Goal: Feedback & Contribution: Contribute content

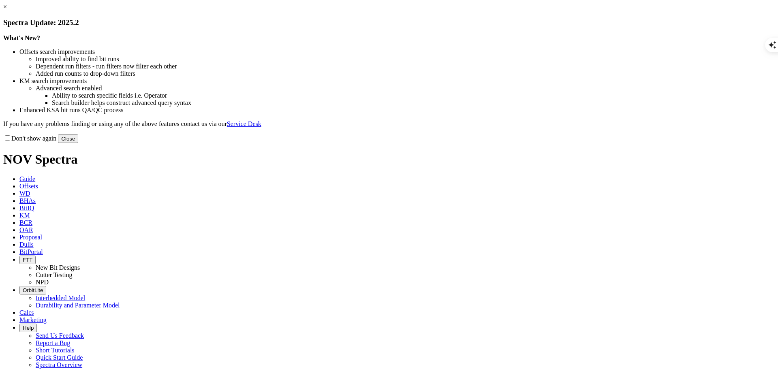
scroll to position [813, 0]
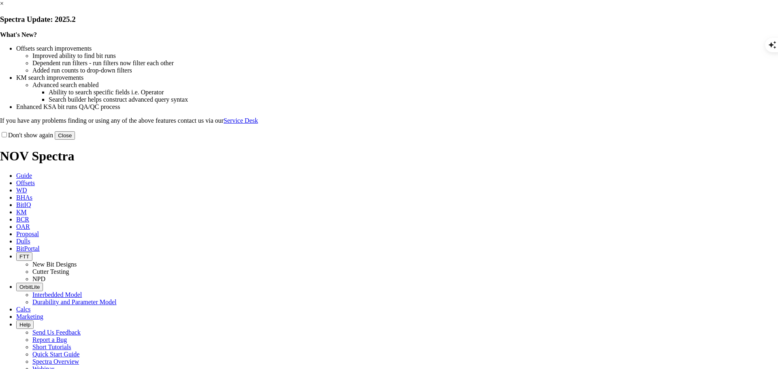
scroll to position [813, 0]
click at [75, 140] on button "Close" at bounding box center [65, 135] width 20 height 9
type textarea "UNIT"
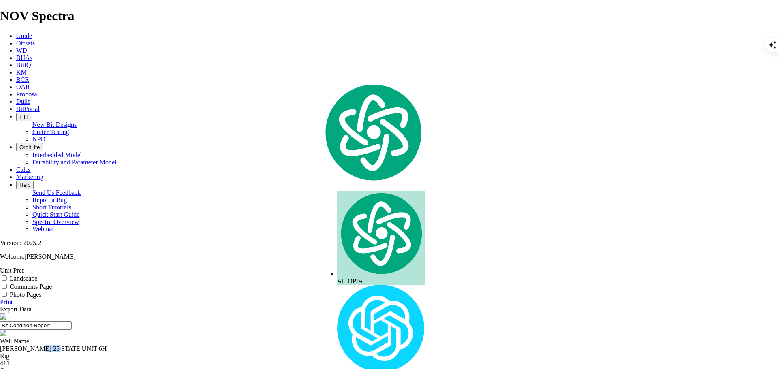
click at [302, 345] on div "NYQUIST 25 STATE UNIT 6H" at bounding box center [389, 348] width 778 height 7
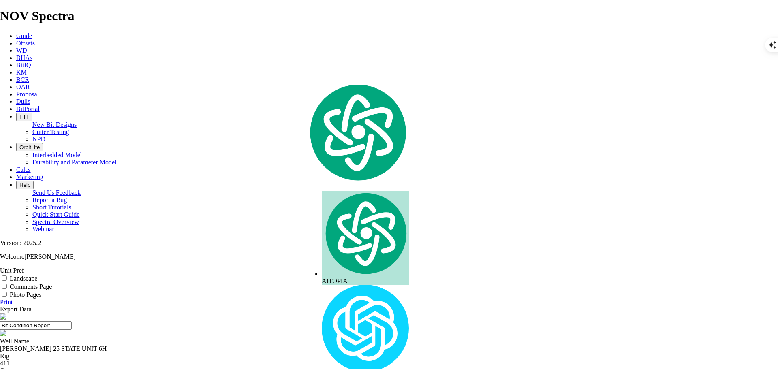
click at [291, 345] on div "NYQUIST 25 STATE UNIT 6H" at bounding box center [389, 348] width 778 height 7
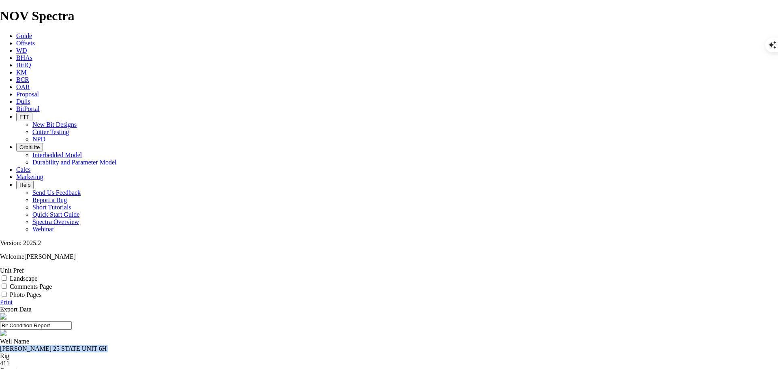
click at [291, 345] on div "NYQUIST 25 STATE UNIT 6H" at bounding box center [389, 348] width 778 height 7
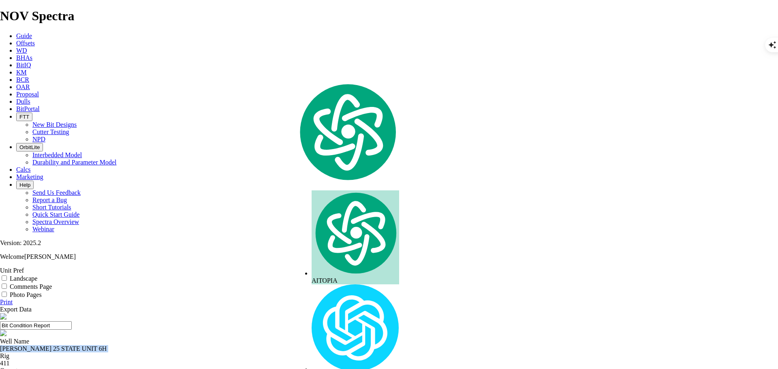
copy div "NYQUIST 25 STATE UNIT 6H"
click at [16, 40] on icon at bounding box center [16, 43] width 0 height 7
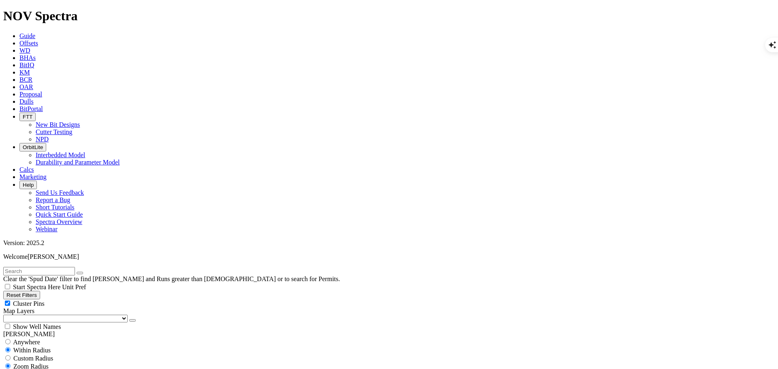
click at [75, 267] on input "text" at bounding box center [39, 271] width 72 height 9
paste input "NYQUIST 25 STATE UNIT 6H"
type input "NYQUIST 25 STATE UNIT 6H"
click at [16, 338] on div "Anywhere" at bounding box center [389, 342] width 772 height 8
radio input "true"
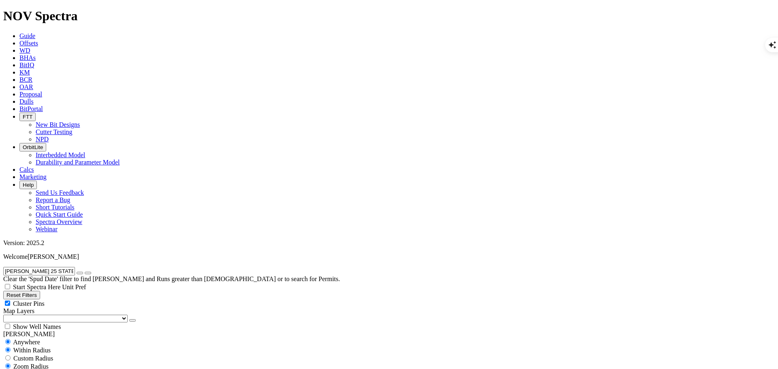
radio input "false"
click at [83, 323] on div "Show Well Names" at bounding box center [389, 327] width 772 height 8
checkbox input "true"
click at [46, 315] on select "US Counties Alberta, CA Townships British Columbia, CA Townships British Columb…" at bounding box center [65, 319] width 124 height 8
click at [6, 315] on select "US Counties Alberta, CA Townships British Columbia, CA Townships British Columb…" at bounding box center [65, 319] width 124 height 8
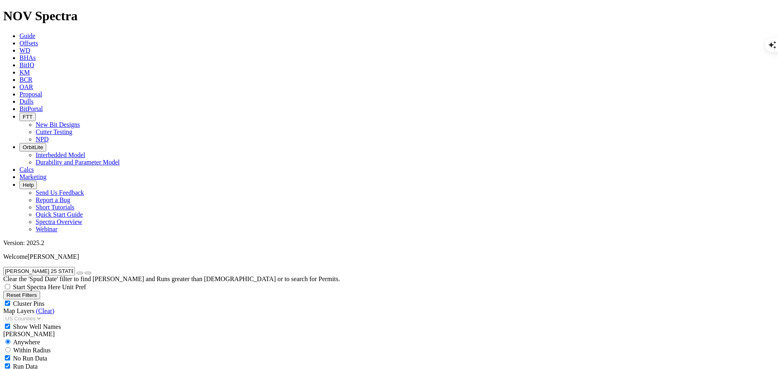
click at [11, 347] on input "radio" at bounding box center [7, 349] width 5 height 5
radio input "true"
radio input "false"
click at [24, 355] on span "Custom Radius" at bounding box center [33, 358] width 40 height 7
radio input "true"
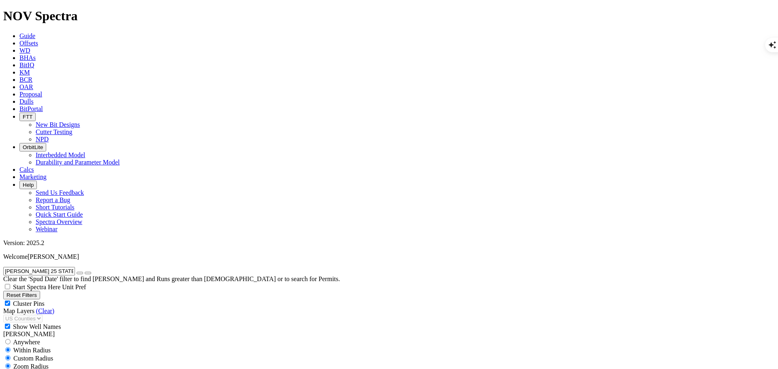
radio input "false"
click at [37, 369] on input "number" at bounding box center [39, 374] width 72 height 9
type input "5"
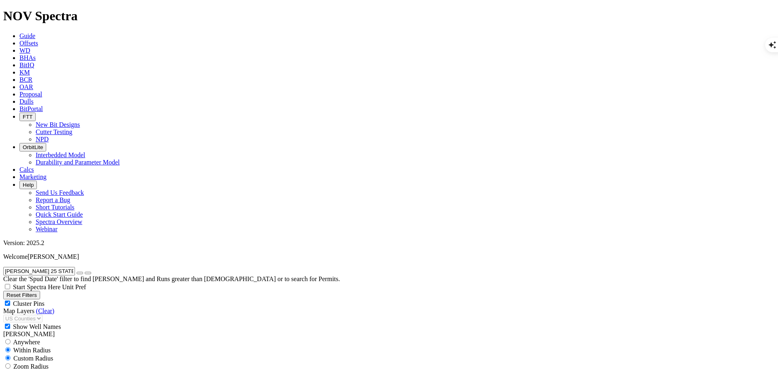
select select "8.75"
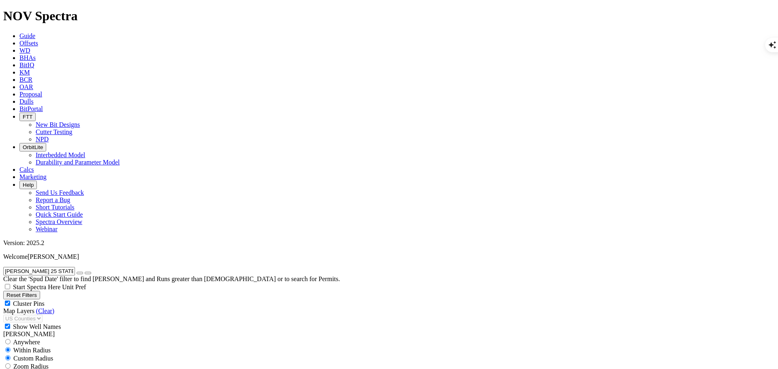
checkbox input "false"
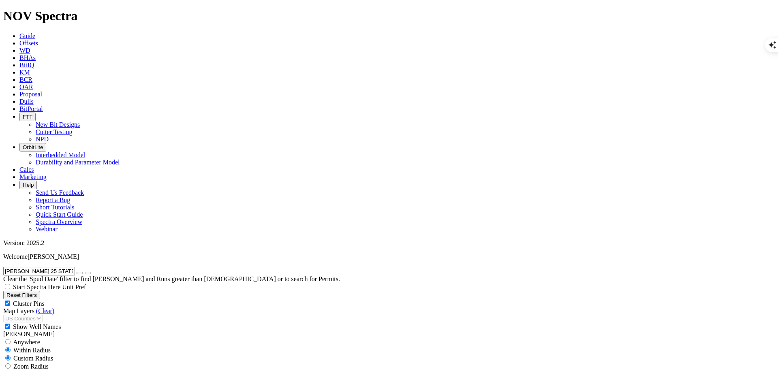
click at [72, 267] on input "NYQUIST 25 STATE UNIT 6H" at bounding box center [39, 271] width 72 height 9
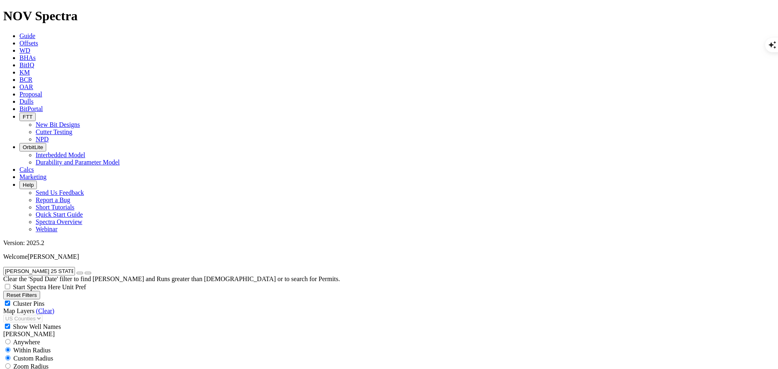
click at [72, 267] on input "NYQUIST 25 STATE UNIT 6H" at bounding box center [39, 271] width 72 height 9
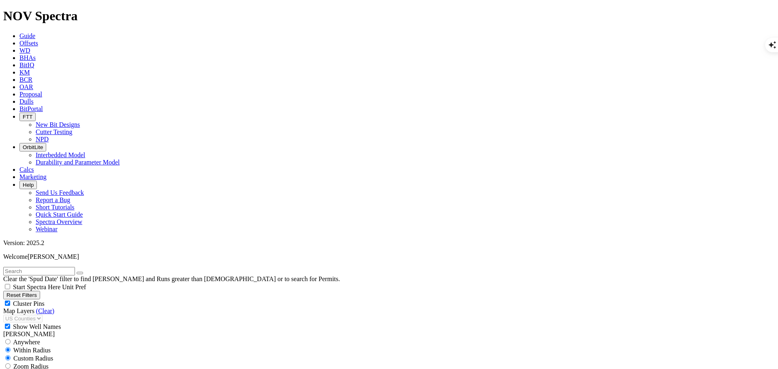
scroll to position [0, 0]
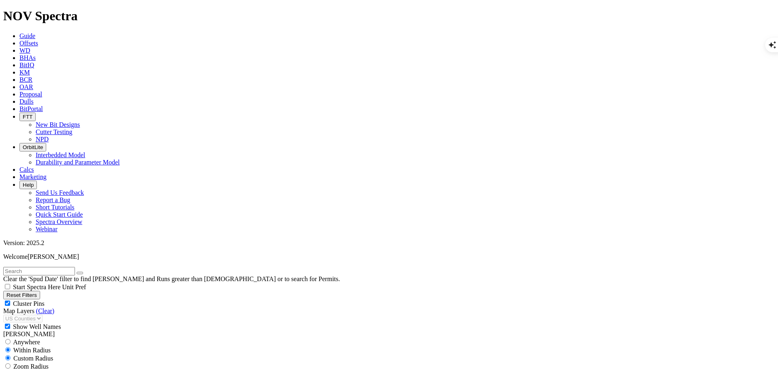
scroll to position [527, 0]
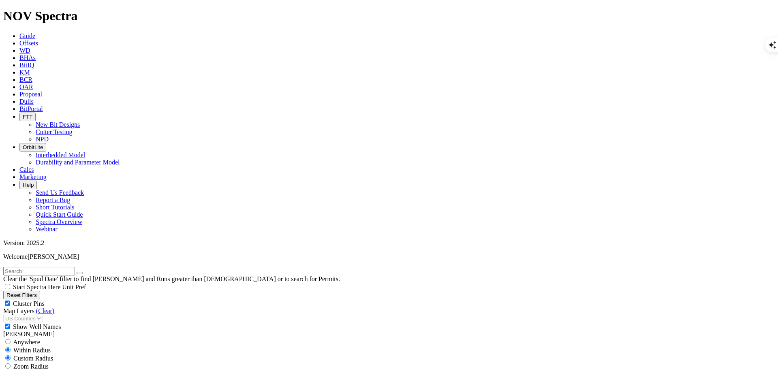
scroll to position [649, 0]
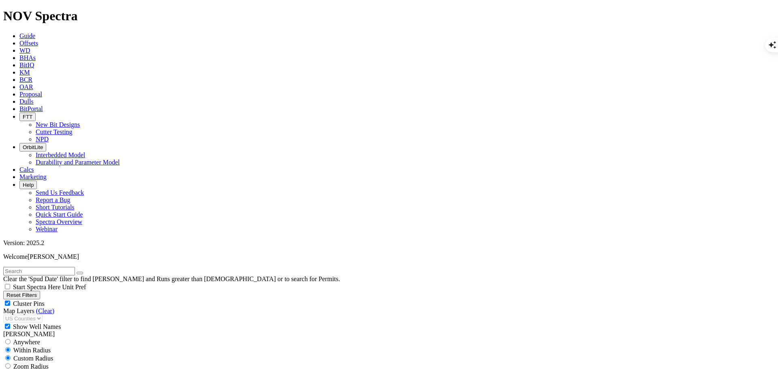
scroll to position [811, 0]
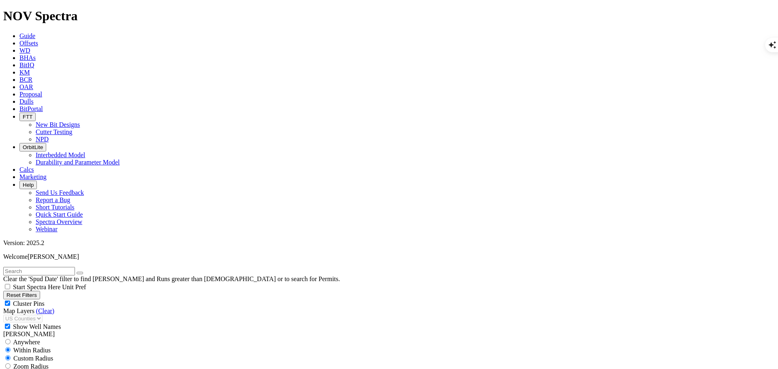
scroll to position [932, 0]
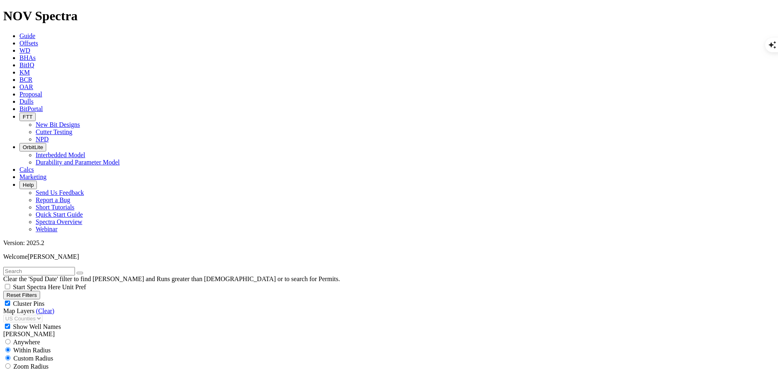
scroll to position [1952, 0]
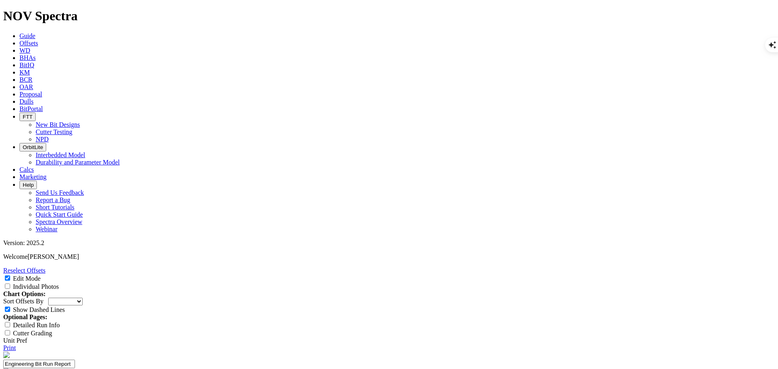
scroll to position [41, 0]
click at [45, 267] on link "Reselect Offsets" at bounding box center [24, 270] width 42 height 7
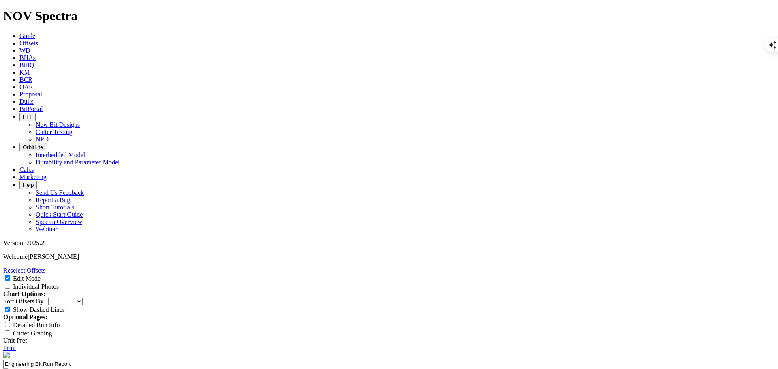
select select "Cutter"
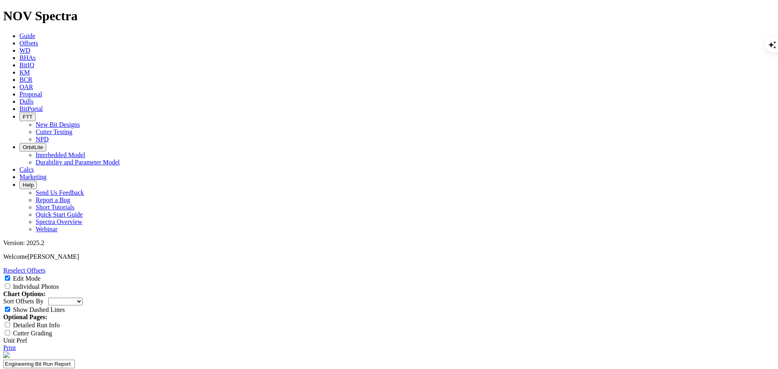
type input "4DXC"
type textarea "short run due to MWD faliure"
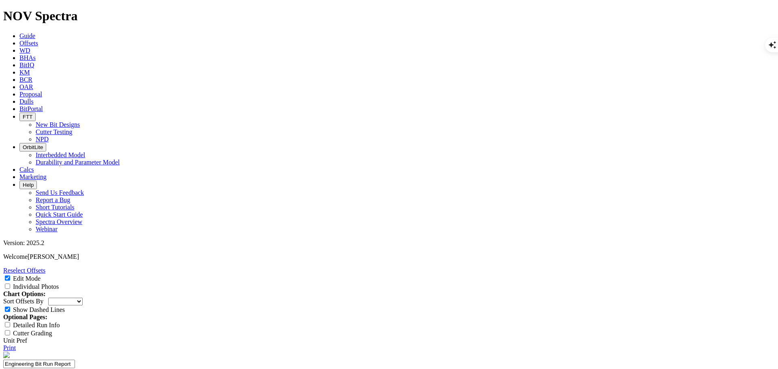
select select "number:0"
select select "number:1"
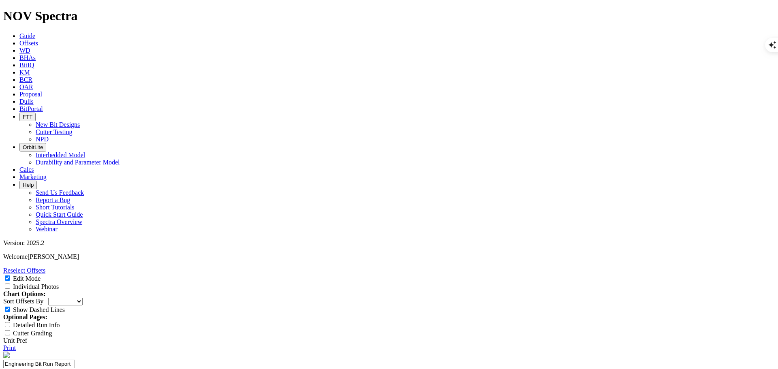
select select "number:1"
select select "string:WT"
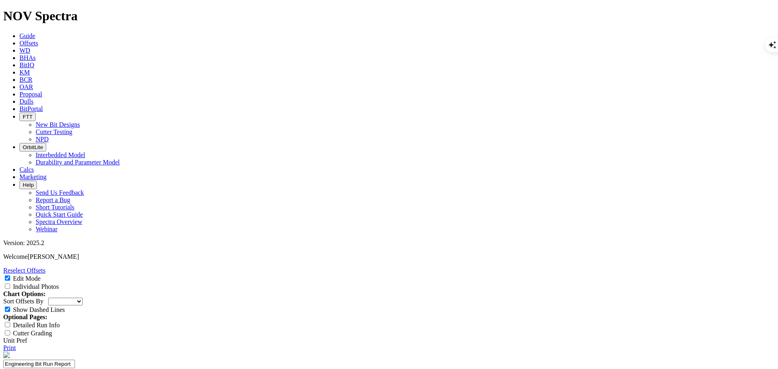
select select "string:WT"
select select "string:G"
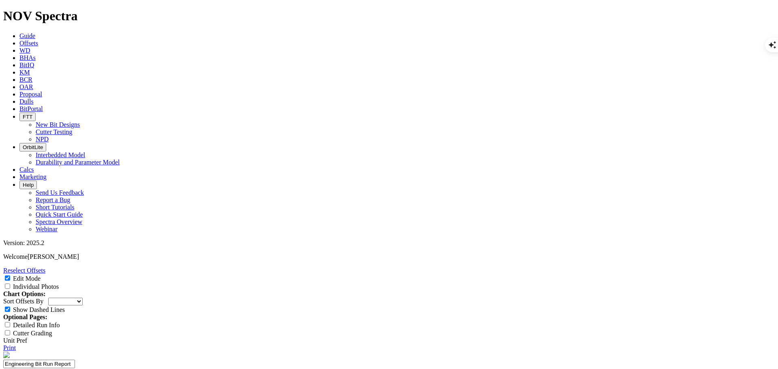
select select "string:G"
select select "string:X"
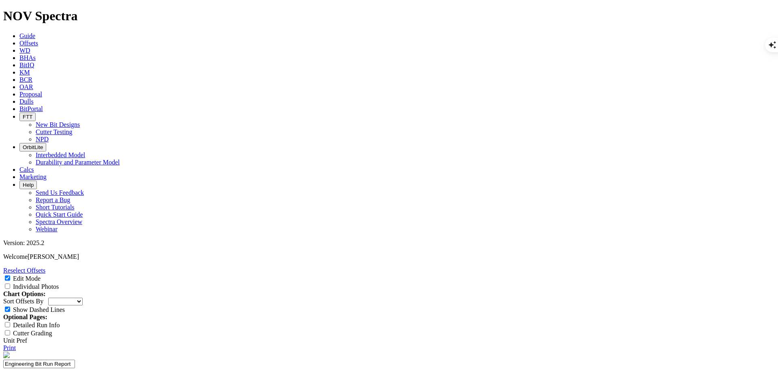
select select "Cutter"
select select "number:0"
select select "number:1"
select select "string:WT"
select select "string:G"
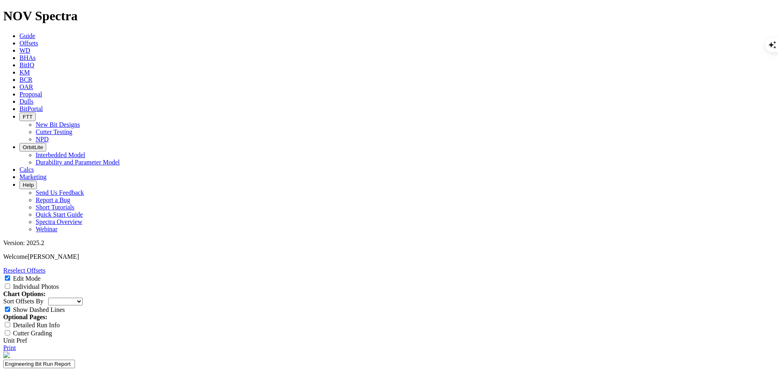
select select "string:X"
select select "string:I"
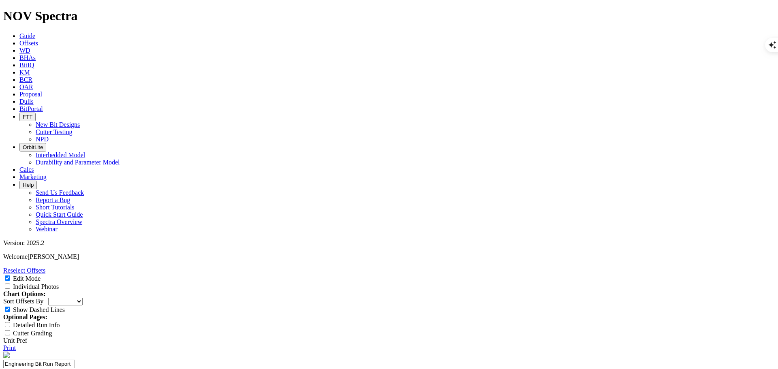
select select "string:I"
select select "string:NO"
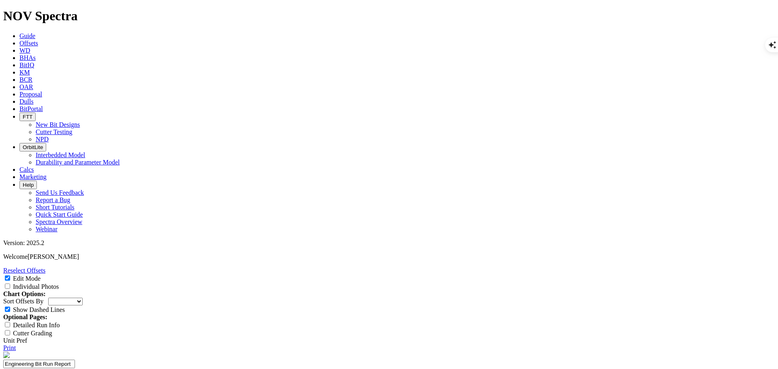
select select "string:BHA"
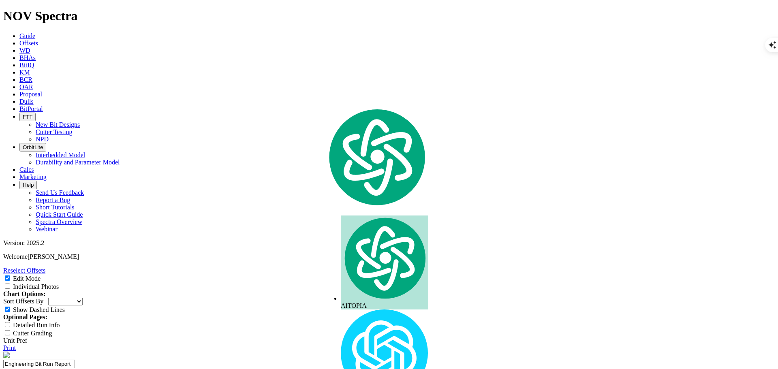
copy div "A306217"
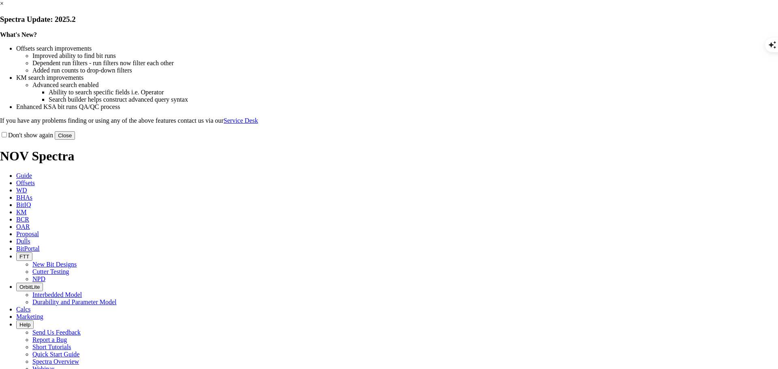
scroll to position [813, 0]
click at [75, 140] on button "Close" at bounding box center [65, 135] width 20 height 9
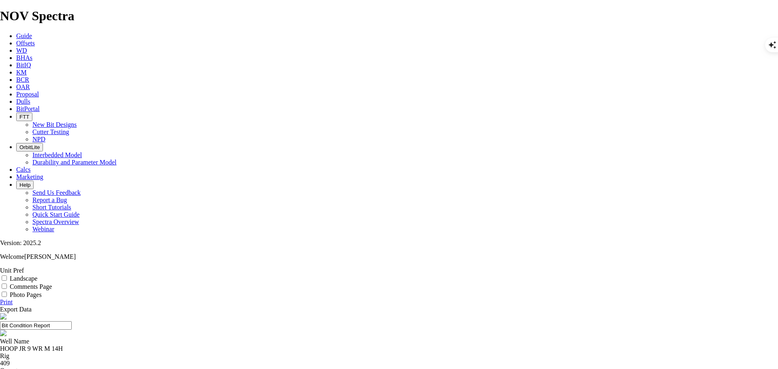
click at [295, 345] on div "HOOP JR 9 WR M 14H" at bounding box center [389, 348] width 778 height 7
type textarea "HOOP JR 9 WR M 14H"
click at [295, 345] on div "HOOP JR 9 WR M 14H" at bounding box center [389, 348] width 778 height 7
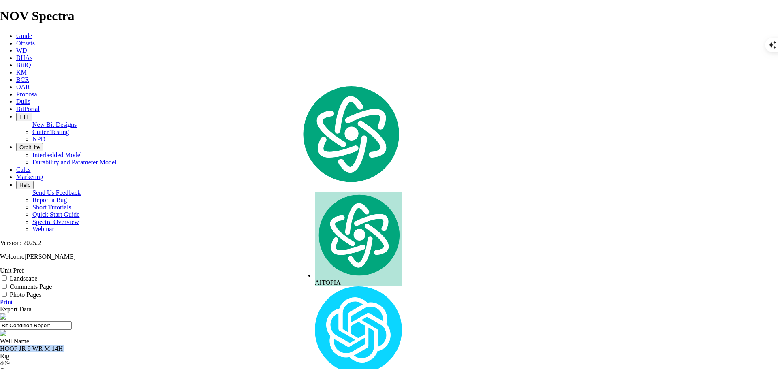
copy div "HOOP JR 9 WR M 14H"
click at [35, 40] on link "Offsets" at bounding box center [25, 43] width 19 height 7
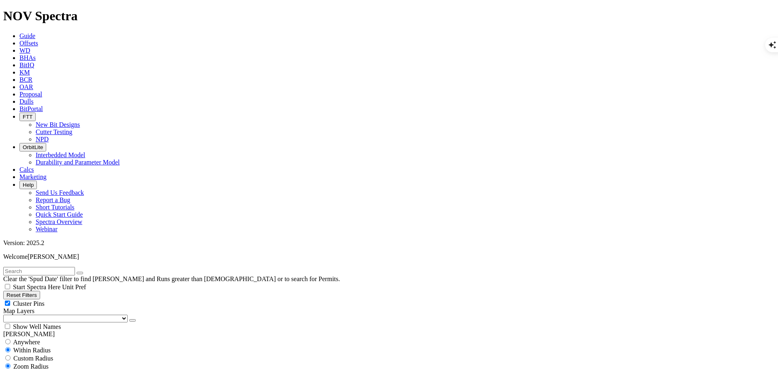
click at [72, 267] on input "text" at bounding box center [39, 271] width 72 height 9
paste input "HOOP JR 9 WR M 14H"
type input "HOOP JR 9 WR M 14H"
click at [11, 339] on input "radio" at bounding box center [7, 341] width 5 height 5
radio input "true"
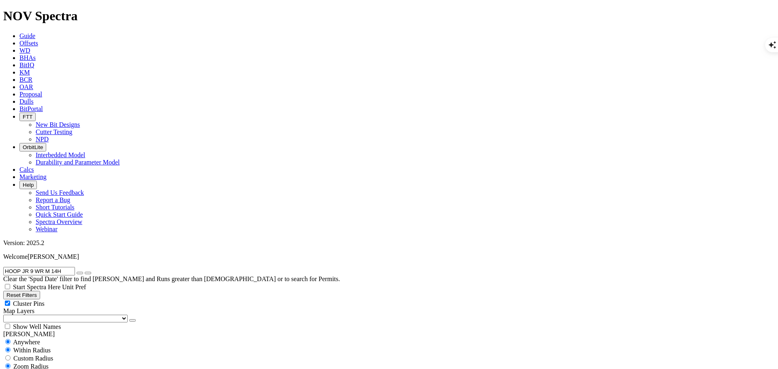
radio input "false"
click at [45, 315] on select "US Counties Alberta, CA Townships British Columbia, CA Townships British Columb…" at bounding box center [65, 319] width 124 height 8
click at [6, 315] on select "US Counties Alberta, CA Townships British Columbia, CA Townships British Columb…" at bounding box center [65, 319] width 124 height 8
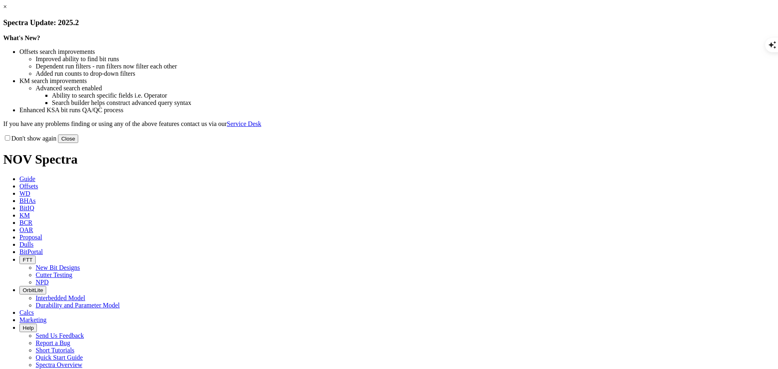
select select "Cutter"
click at [78, 143] on button "Close" at bounding box center [68, 139] width 20 height 9
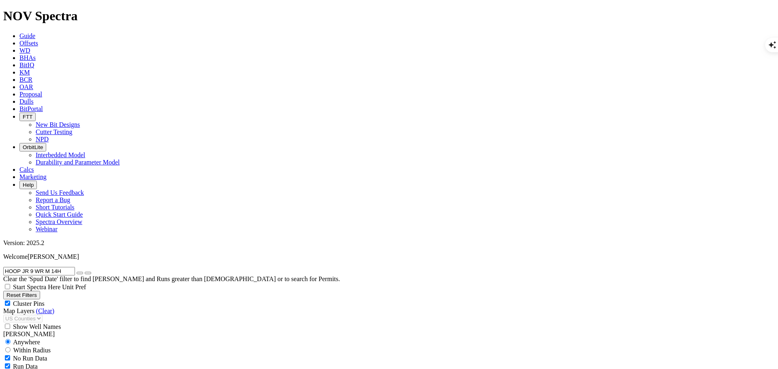
scroll to position [813, 0]
click at [80, 323] on div "Show Well Names" at bounding box center [389, 327] width 772 height 8
checkbox input "true"
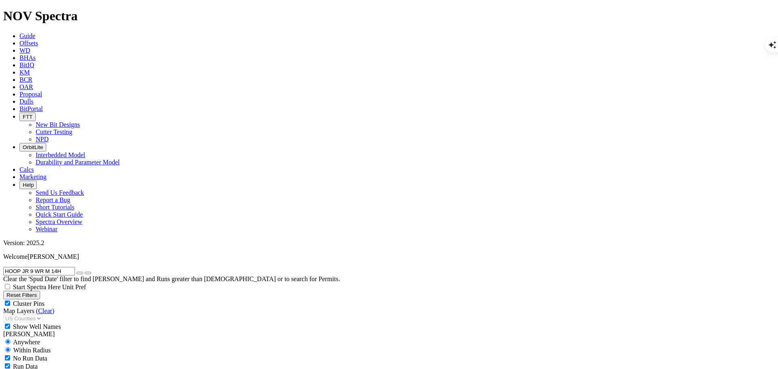
radio input "false"
radio input "true"
click at [45, 355] on span "Custom Radius" at bounding box center [33, 358] width 40 height 7
radio input "true"
radio input "false"
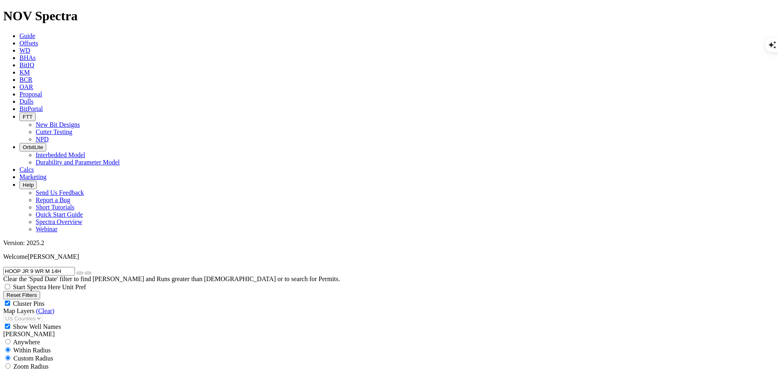
click at [62, 369] on input "number" at bounding box center [39, 374] width 72 height 9
type input "5"
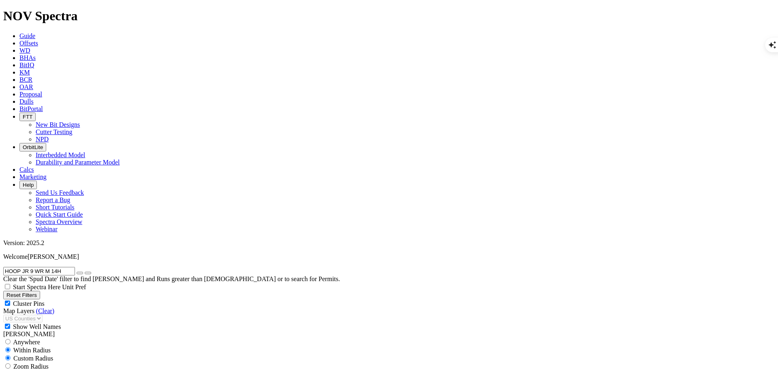
select select "8.75"
checkbox input "false"
select select "? number:8.75 ?"
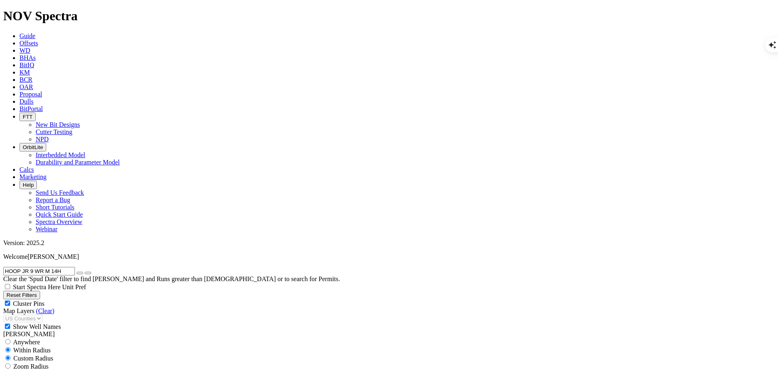
click at [75, 267] on input "HOOP JR 9 WR M 14H" at bounding box center [39, 271] width 72 height 9
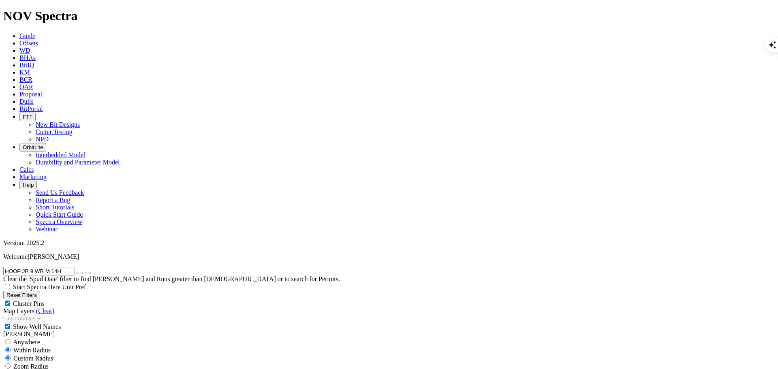
click at [75, 267] on input "HOOP JR 9 WR M 14H" at bounding box center [39, 271] width 72 height 9
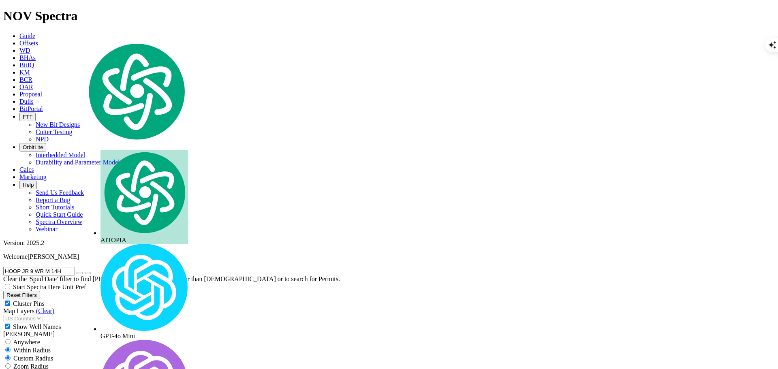
click at [75, 267] on input "HOOP JR 9 WR M 14H" at bounding box center [39, 271] width 72 height 9
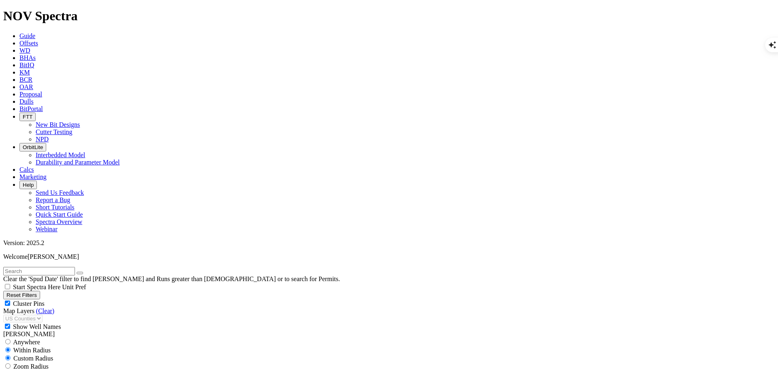
scroll to position [405, 0]
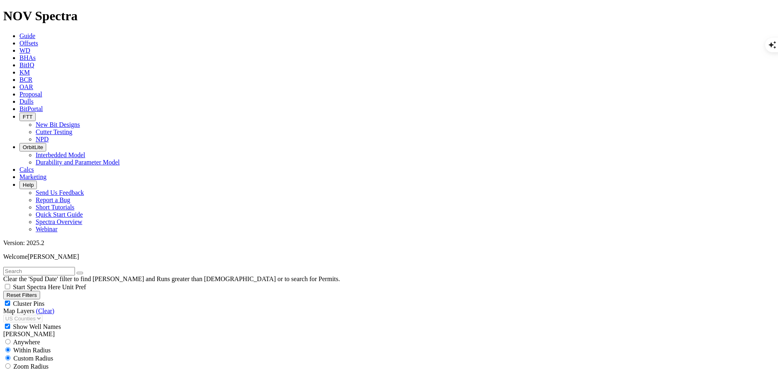
scroll to position [527, 0]
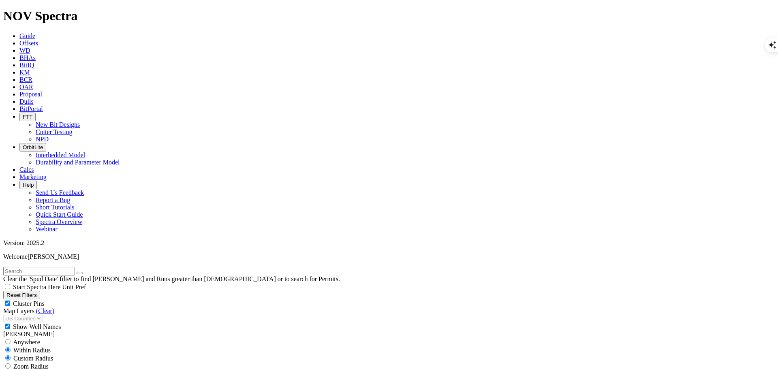
scroll to position [608, 0]
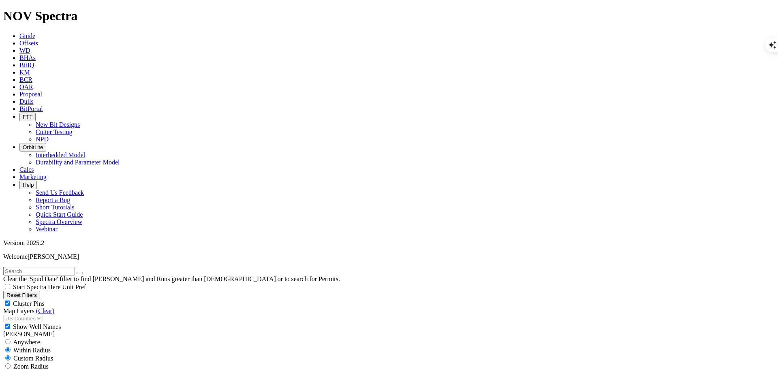
scroll to position [2797, 0]
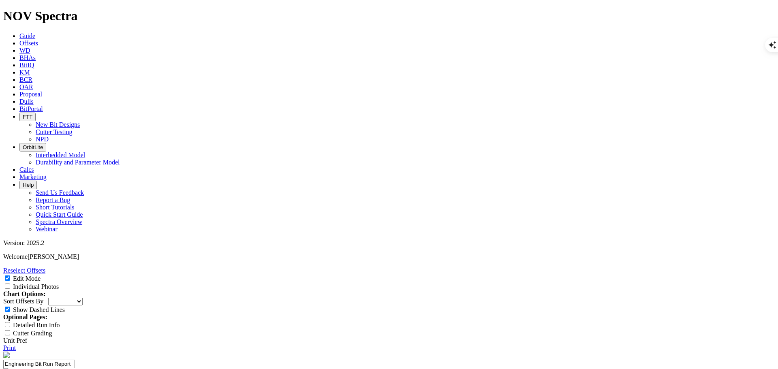
scroll to position [122, 0]
select select "number:4"
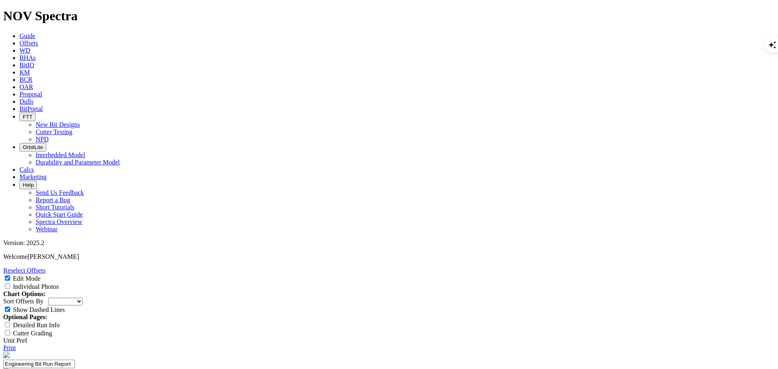
select select "number:2"
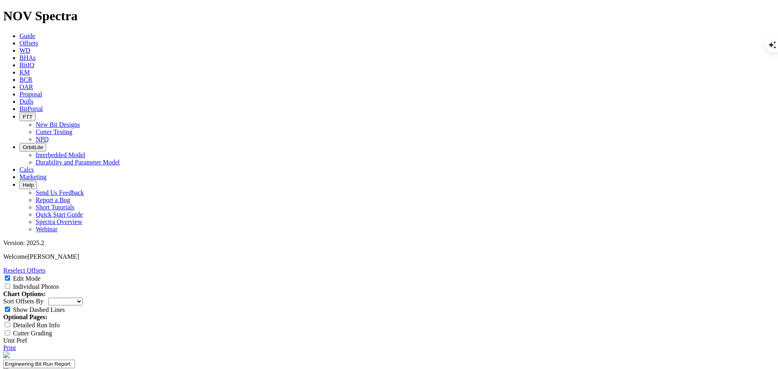
select select "string:RO"
select select "string:N"
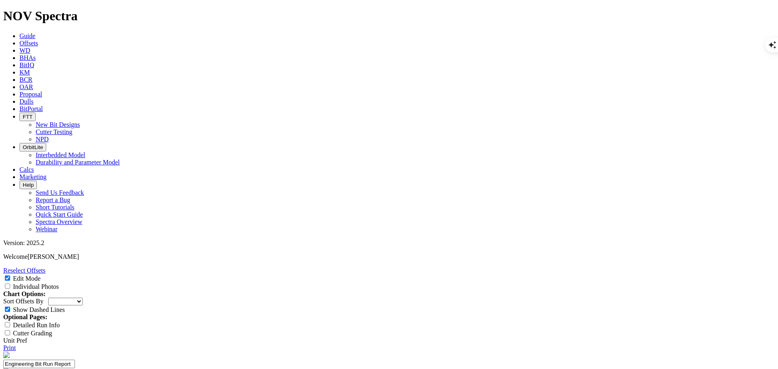
select select "string:N"
select select "string:X"
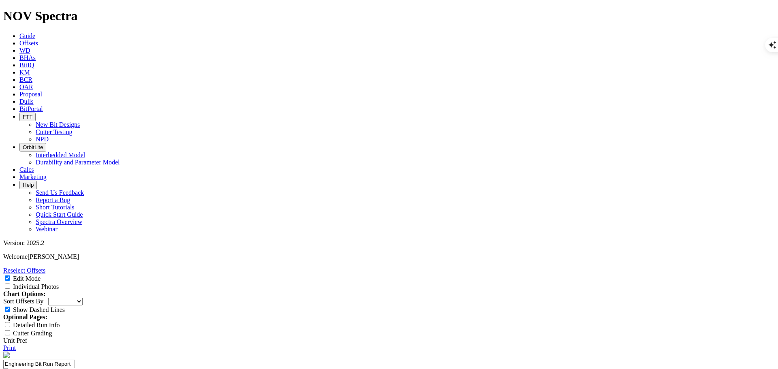
select select "string:X"
select select "string:I"
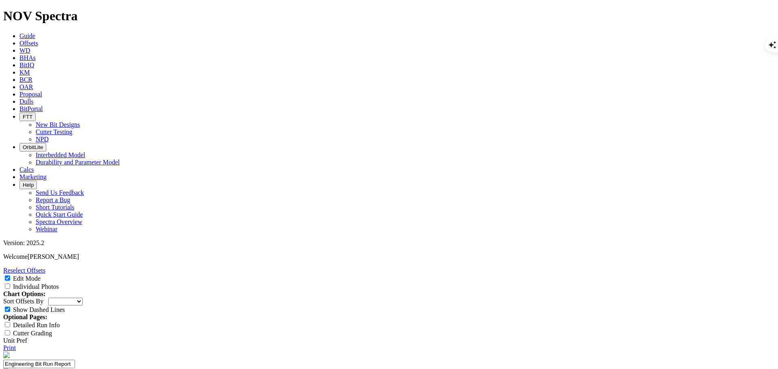
select select "string:BT"
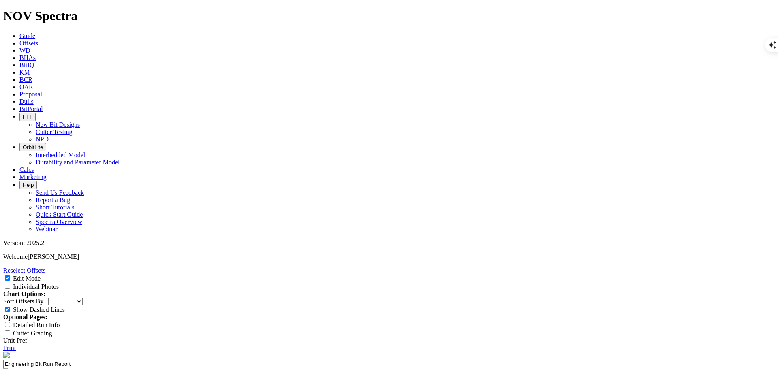
select select "string:PR"
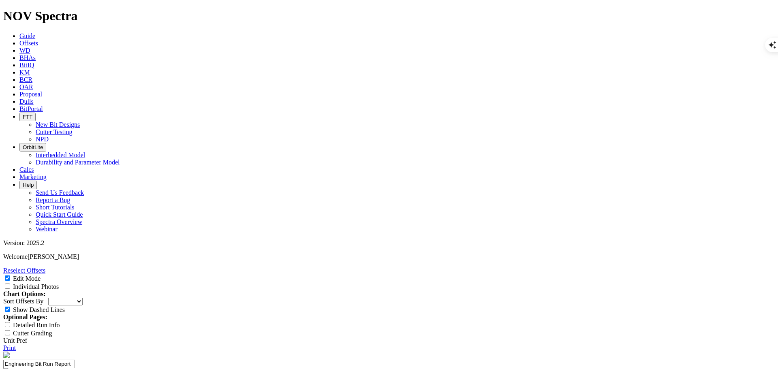
select select "Cutter"
type input "4DXC"
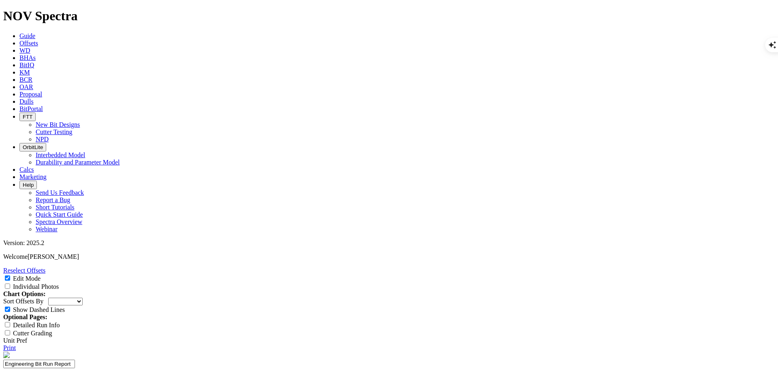
type textarea "Nose RO"
